Goal: Navigation & Orientation: Find specific page/section

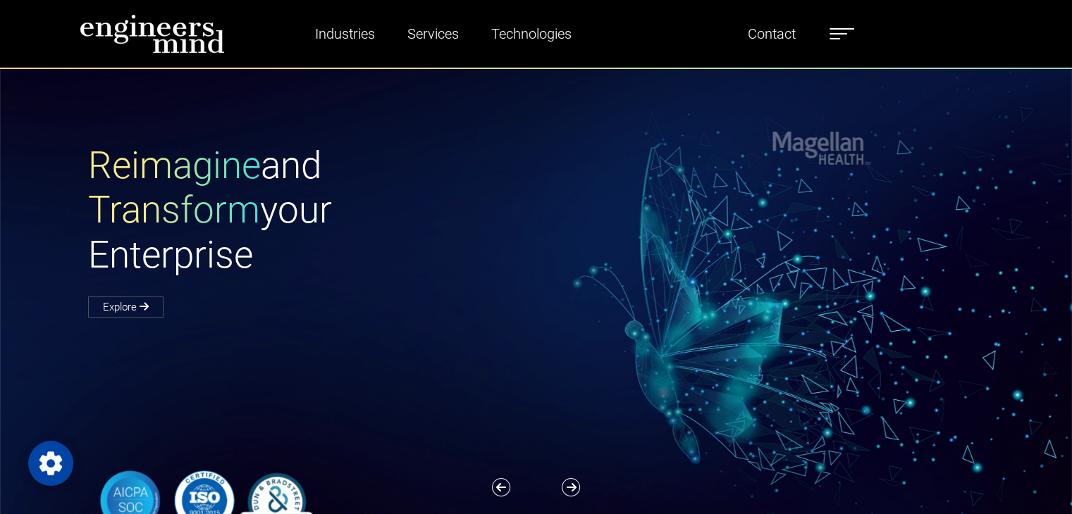
click at [612, 175] on div "Reimagine and Transform your Enterprise Explore" at bounding box center [545, 230] width 930 height 173
click at [846, 28] on span at bounding box center [841, 28] width 25 height 1
click at [530, 240] on h1 "Reimagine and Transform your Enterprise" at bounding box center [312, 211] width 448 height 135
